Goal: Navigation & Orientation: Understand site structure

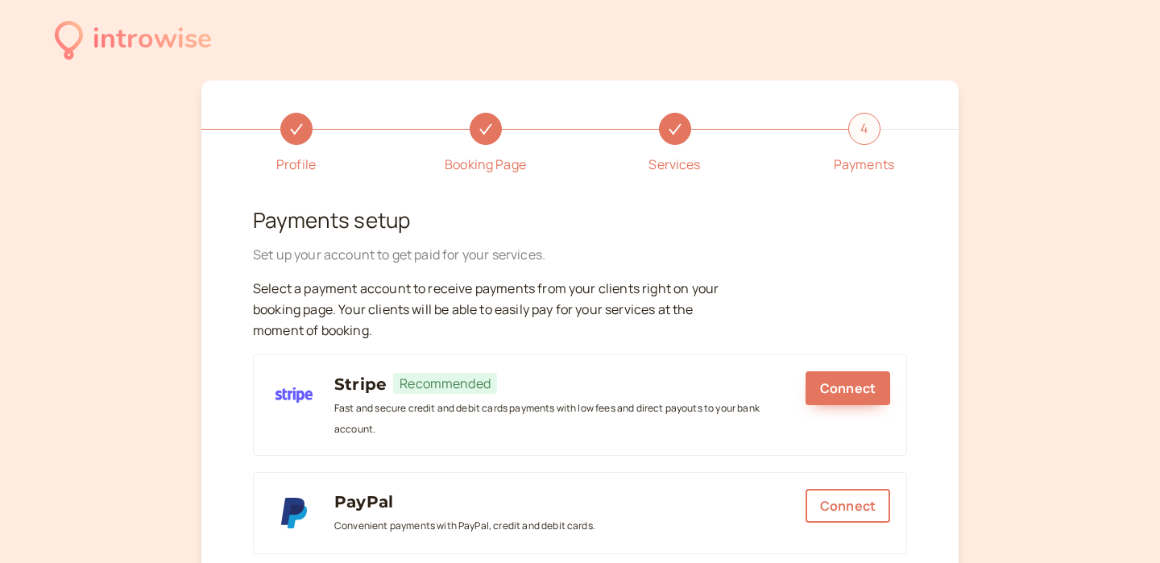
scroll to position [266, 0]
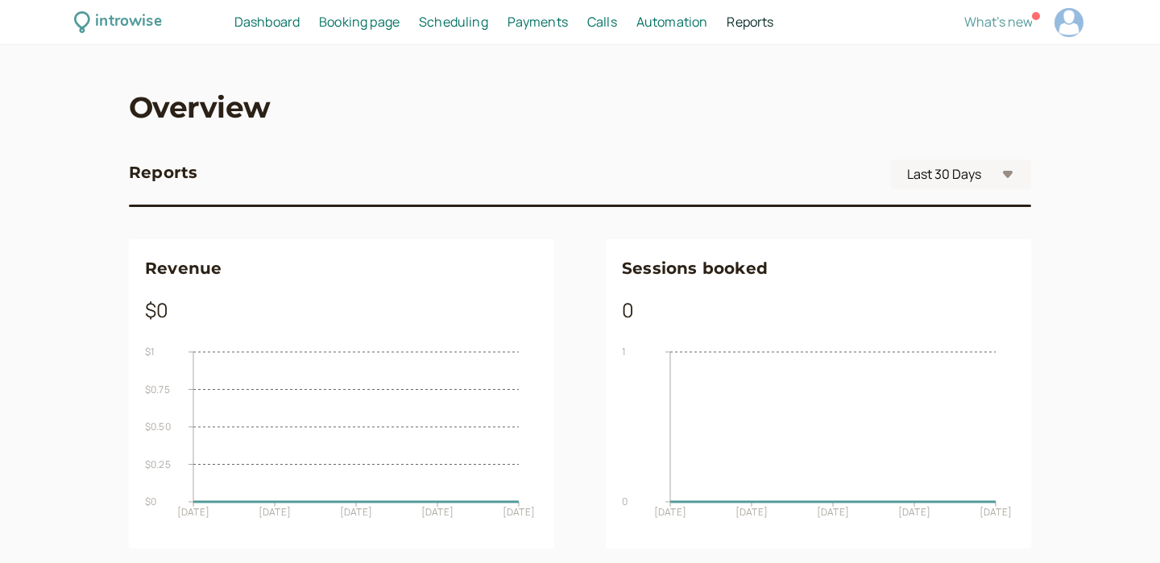
click at [280, 23] on span "Dashboard" at bounding box center [266, 22] width 65 height 18
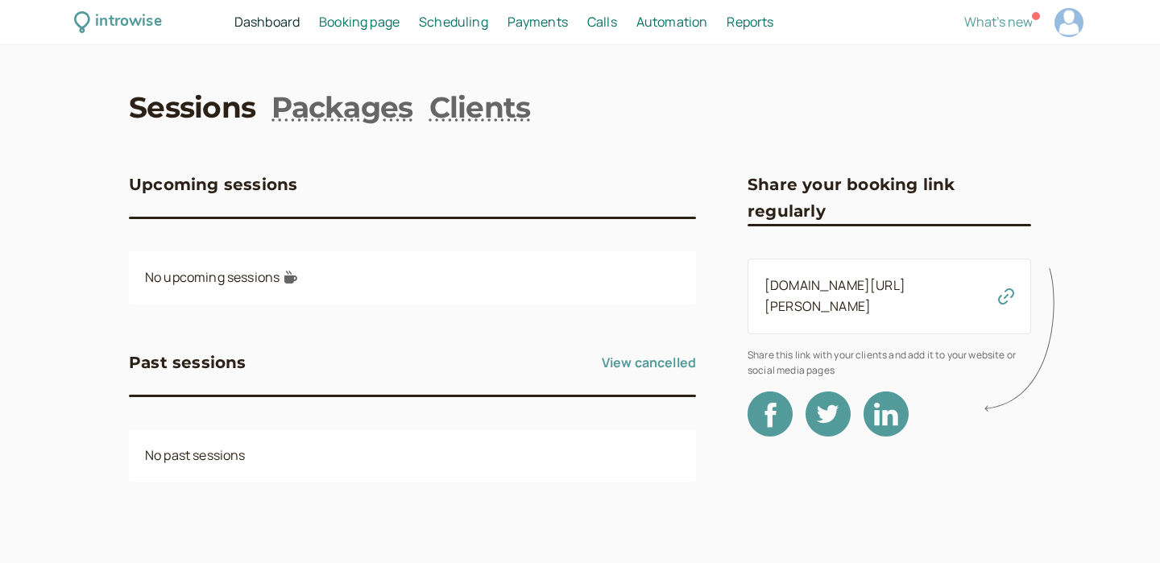
scroll to position [10, 0]
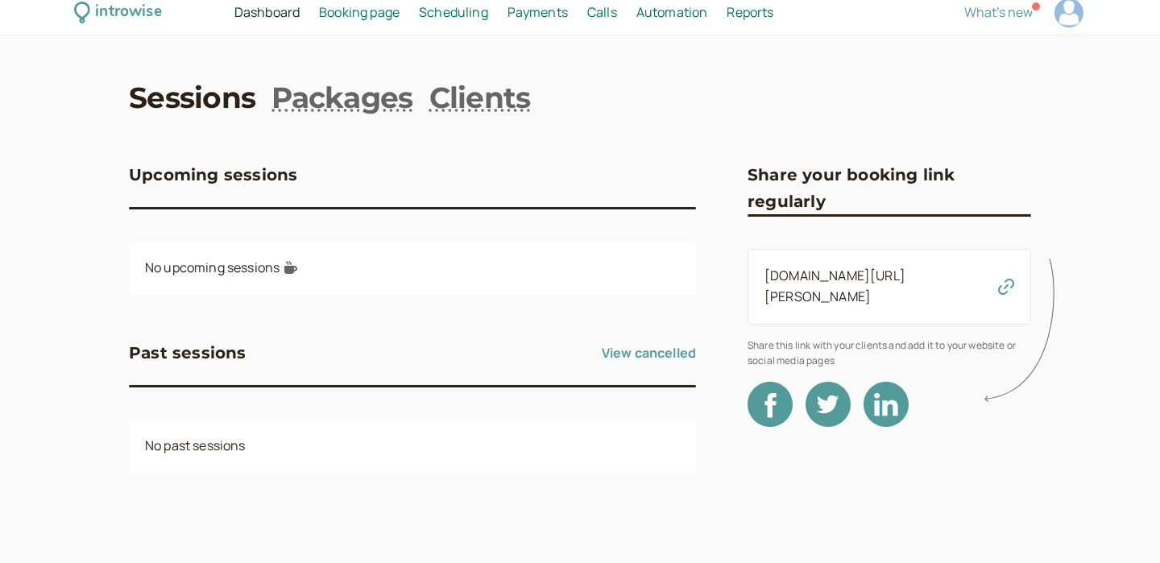
click at [361, 19] on span "Booking page" at bounding box center [359, 12] width 81 height 18
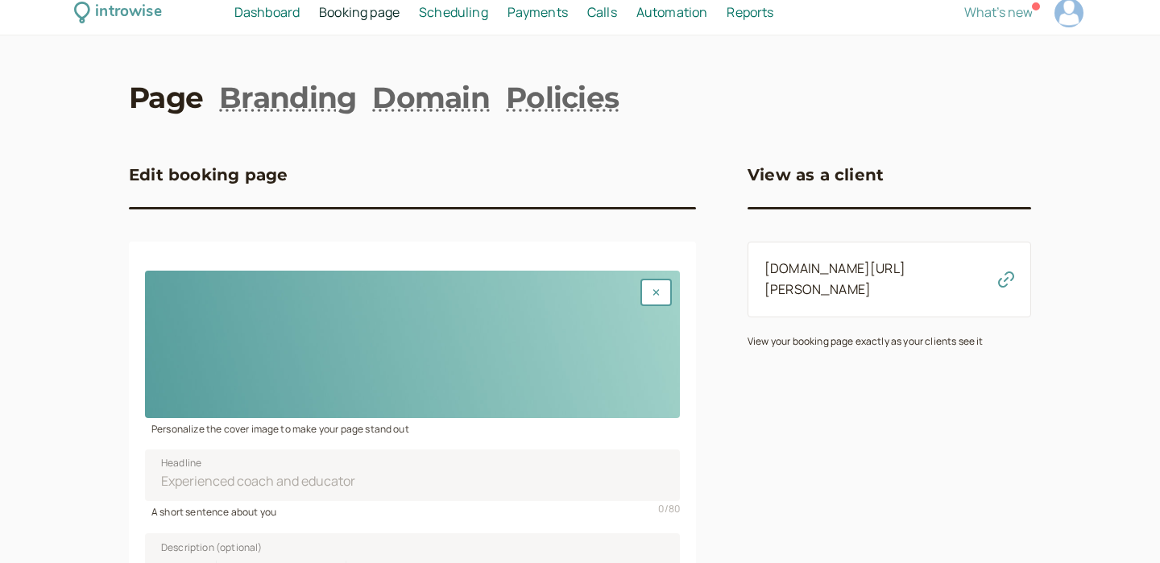
click at [458, 14] on span "Scheduling" at bounding box center [453, 12] width 69 height 18
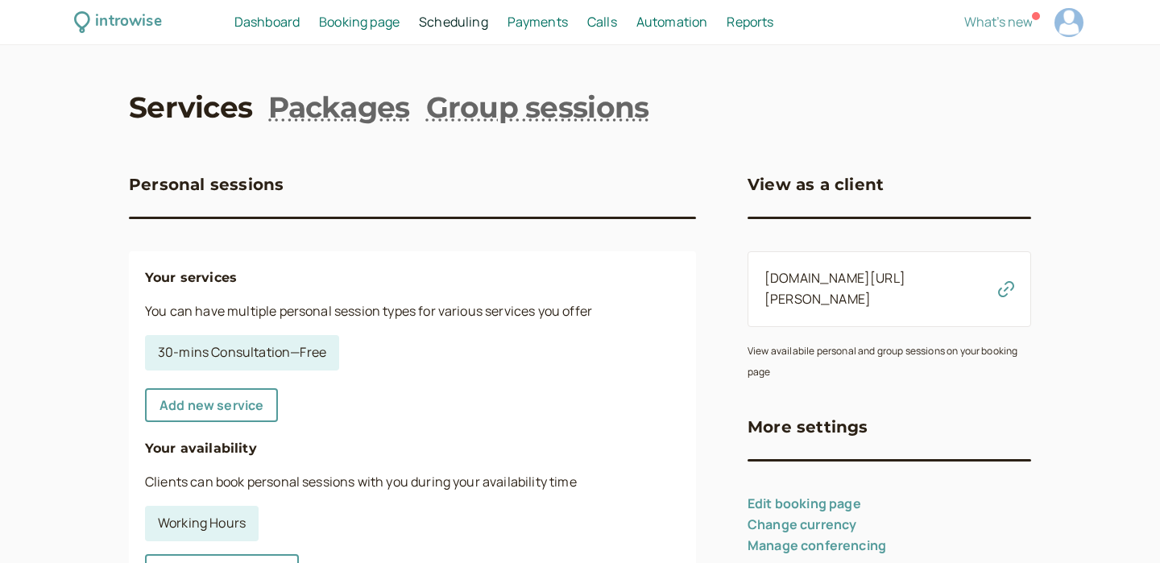
click at [553, 30] on span "Payments" at bounding box center [537, 22] width 60 height 18
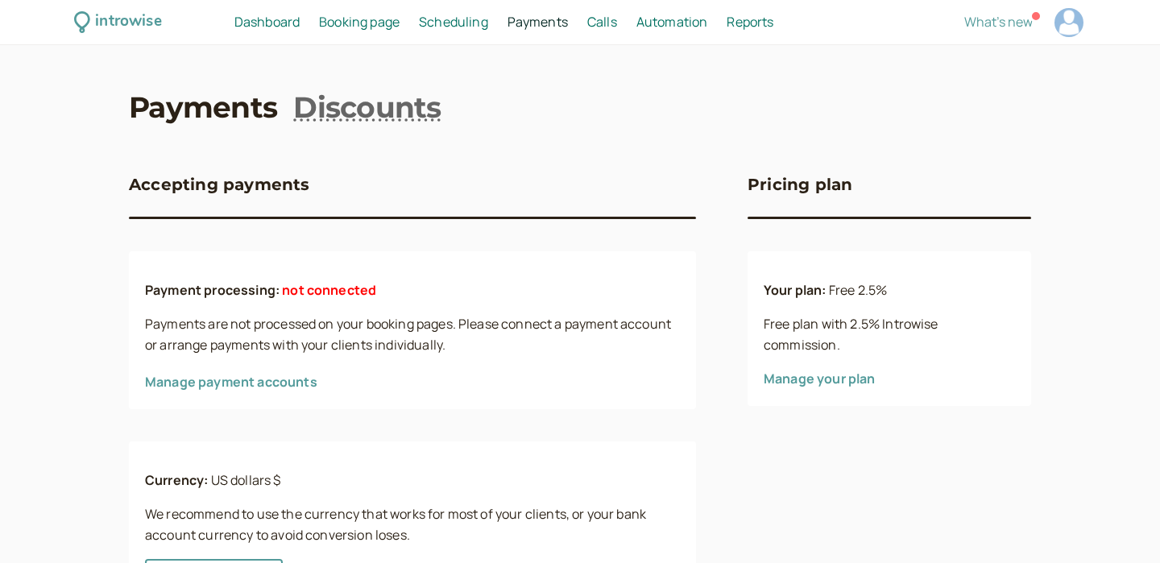
click at [606, 42] on div "introwise Dashboard Dashboard Booking page Booking Scheduling Scheduling Paymen…" at bounding box center [580, 22] width 1160 height 45
click at [606, 27] on span "Calls" at bounding box center [602, 22] width 30 height 18
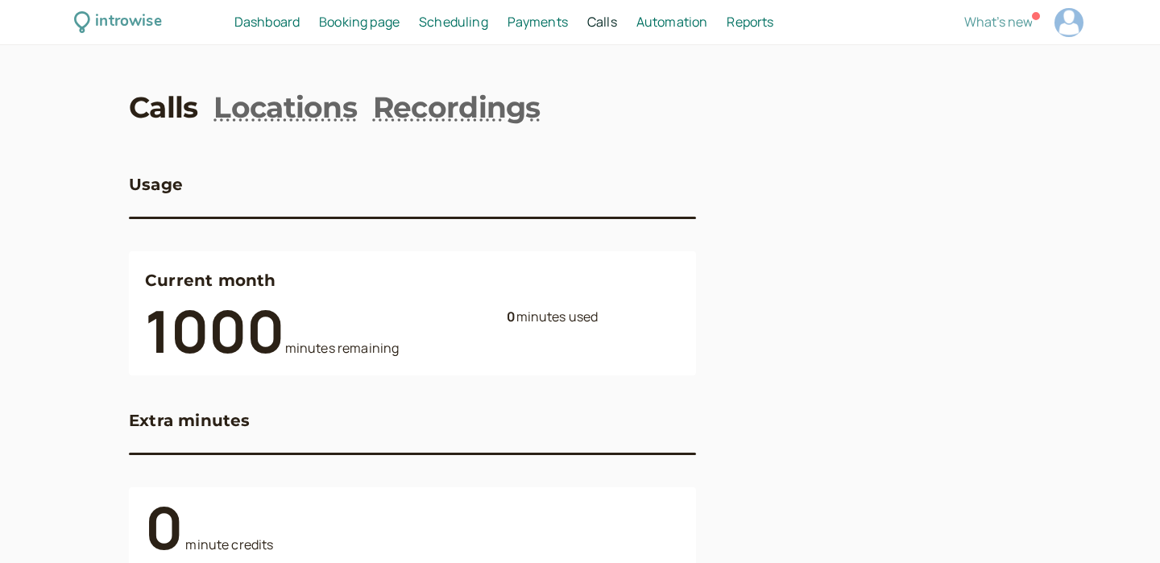
click at [666, 22] on span "Automation" at bounding box center [672, 22] width 72 height 18
